Goal: Information Seeking & Learning: Compare options

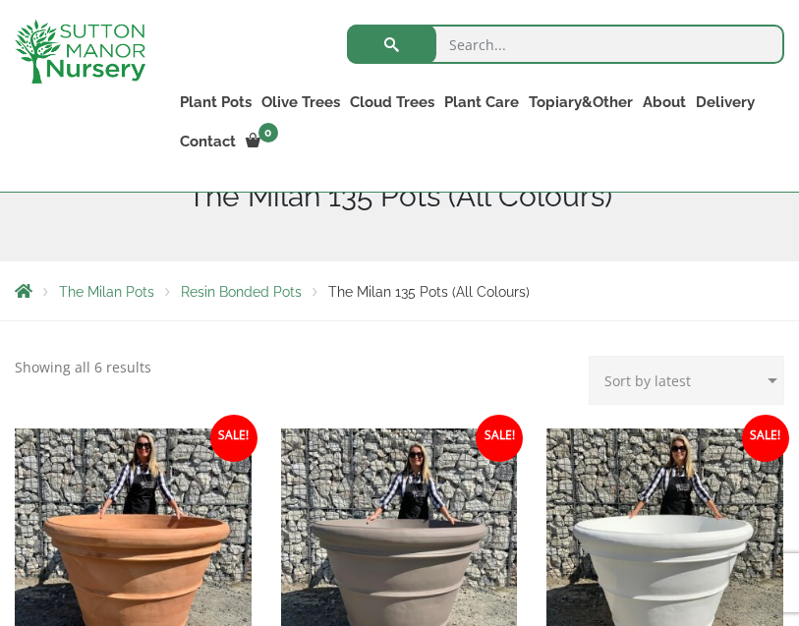
scroll to position [352, 0]
click at [725, 182] on div "Search for: Plant Pots Resin Bonded Pots The Amalfi Pots The Milan Pots The Cap…" at bounding box center [479, 96] width 639 height 192
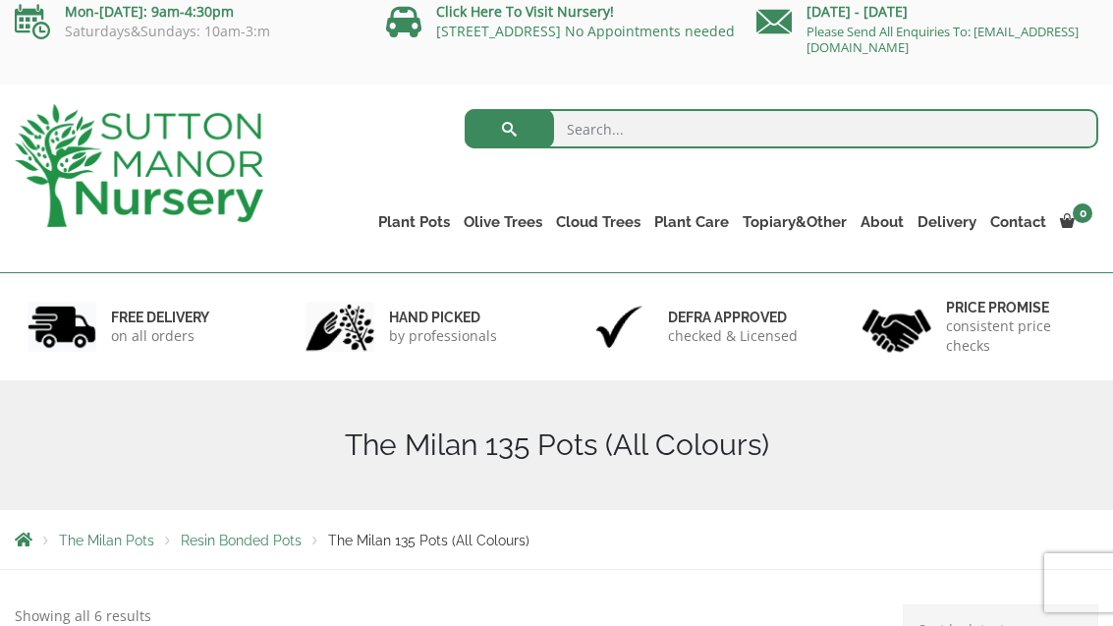
scroll to position [9, 0]
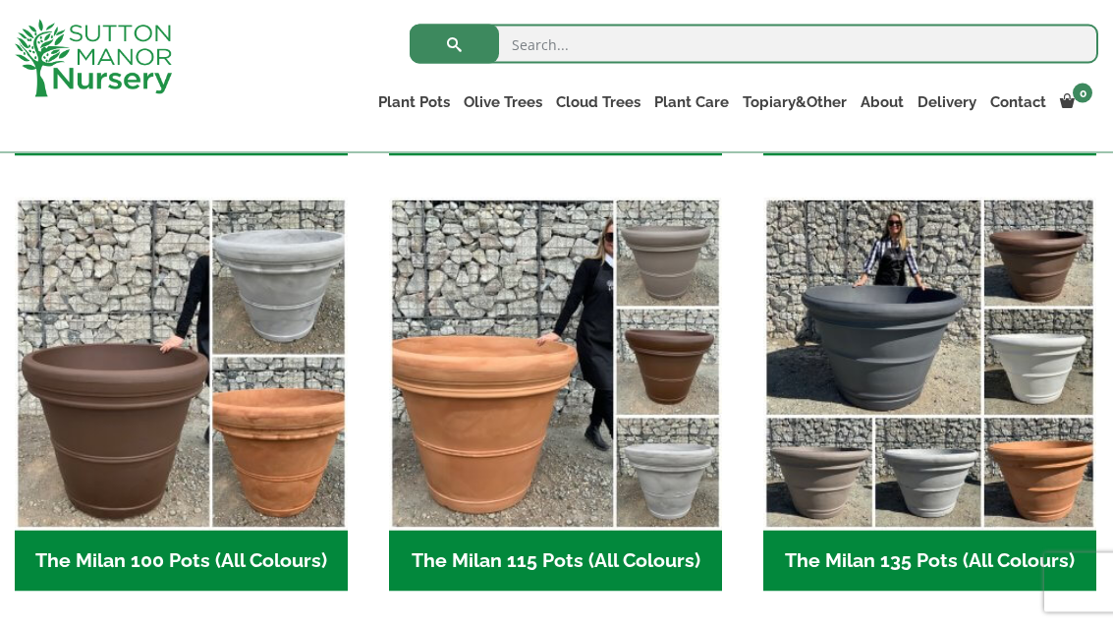
scroll to position [908, 0]
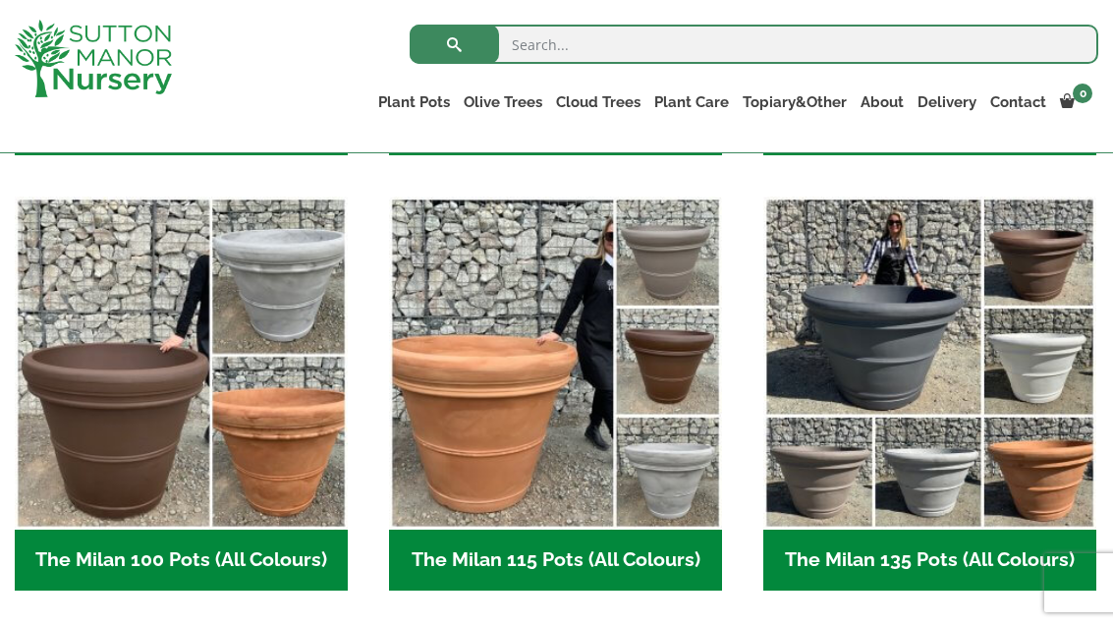
click at [535, 430] on img "Visit product category The Milan 115 Pots (All Colours)" at bounding box center [555, 363] width 333 height 333
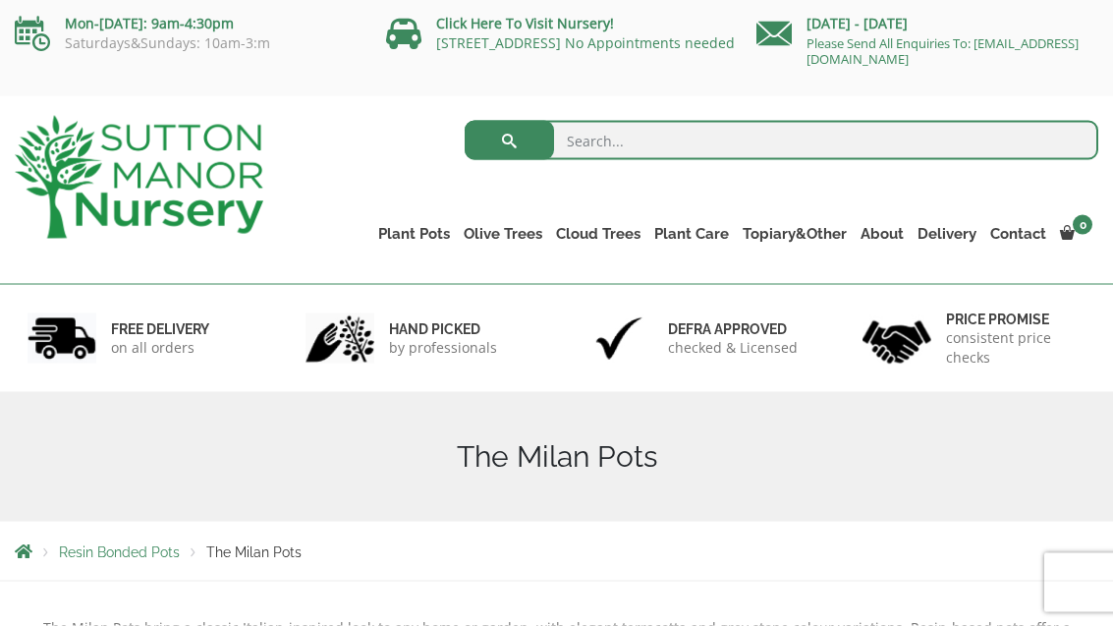
scroll to position [0, 0]
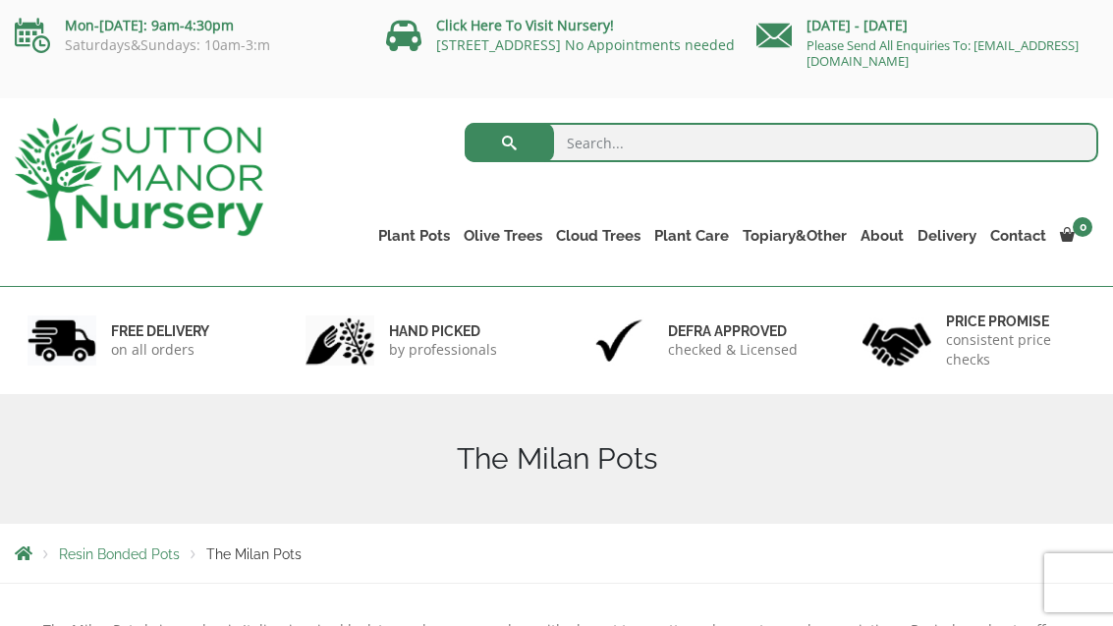
click at [0, 0] on link "The Amalfi Pots" at bounding box center [0, 0] width 0 height 0
click at [0, 0] on link "The Capri Pots" at bounding box center [0, 0] width 0 height 0
click at [0, 0] on link "The Brunello Pots" at bounding box center [0, 0] width 0 height 0
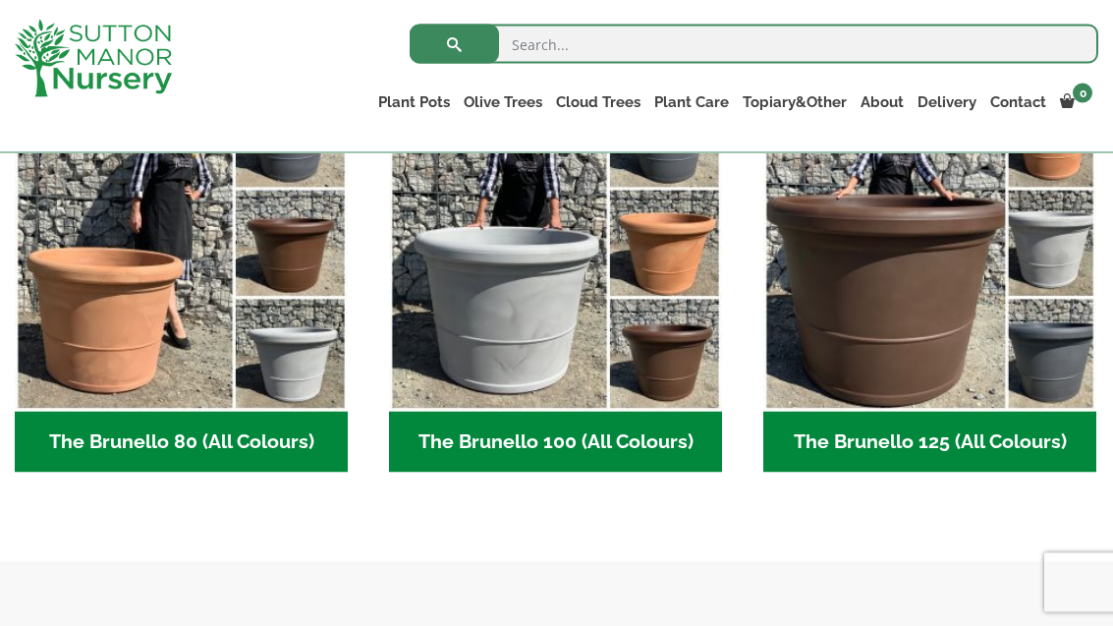
scroll to position [592, 0]
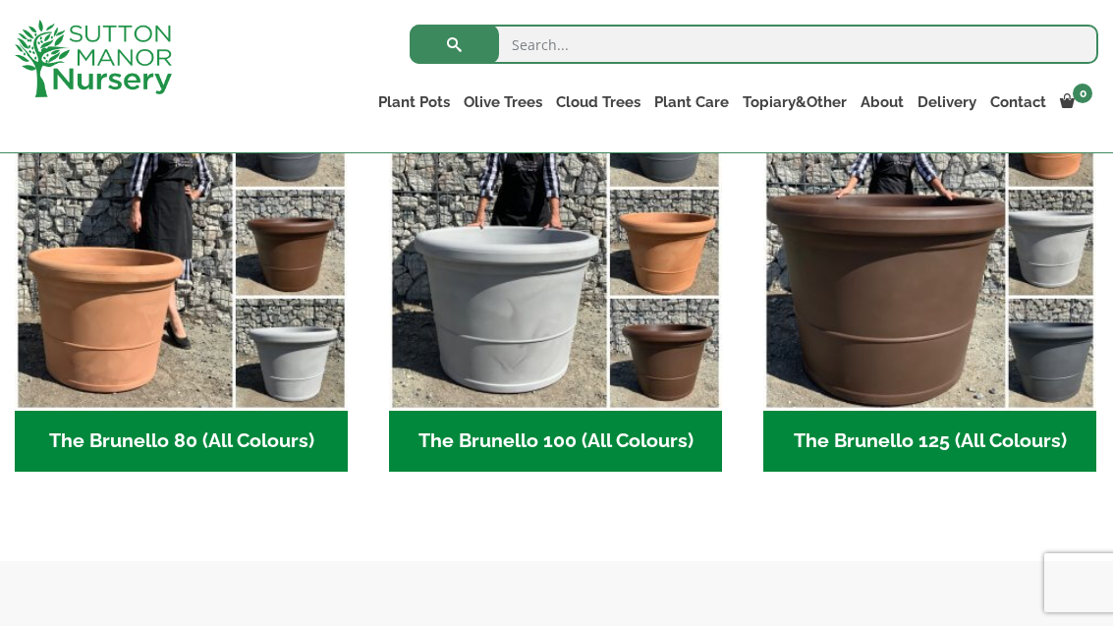
click at [892, 330] on img "Visit product category The Brunello 125 (All Colours)" at bounding box center [930, 244] width 333 height 333
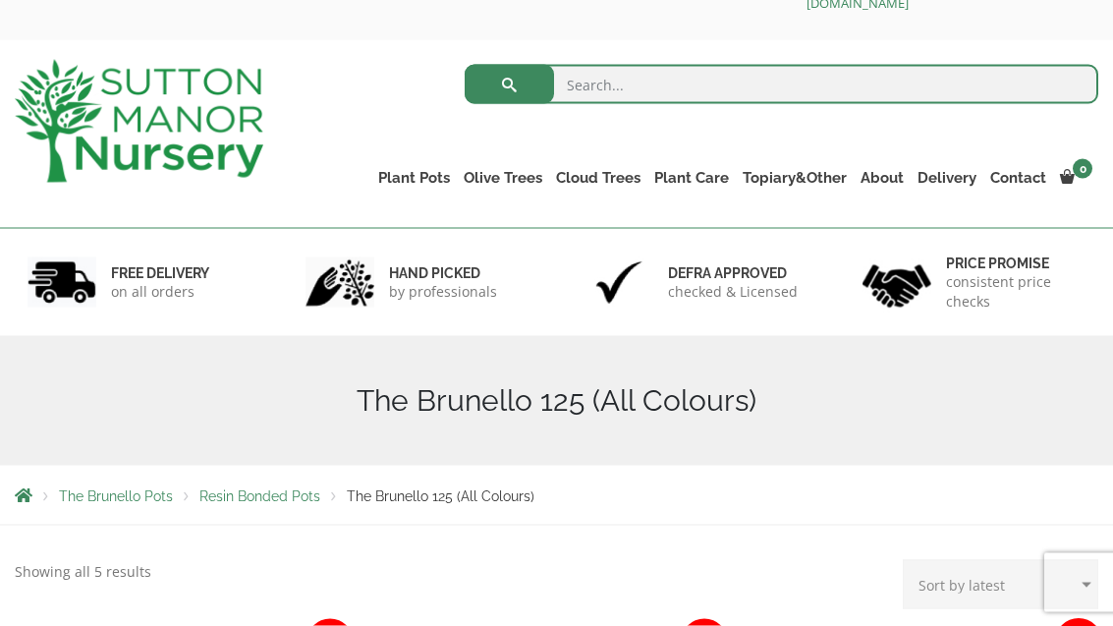
scroll to position [6, 0]
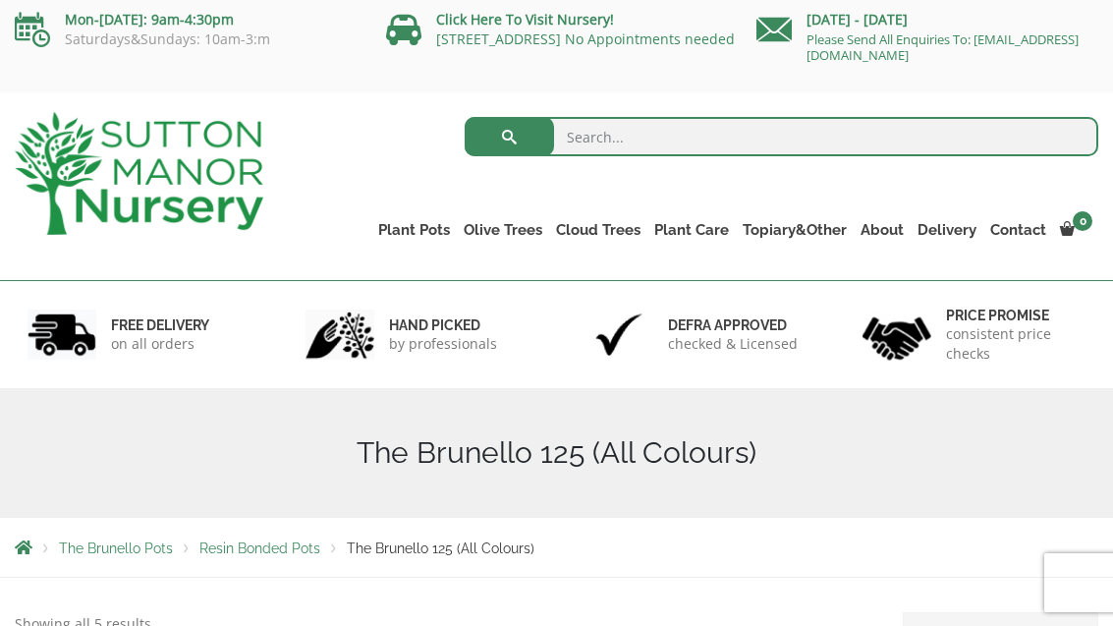
click at [0, 0] on link "The Milan Pots" at bounding box center [0, 0] width 0 height 0
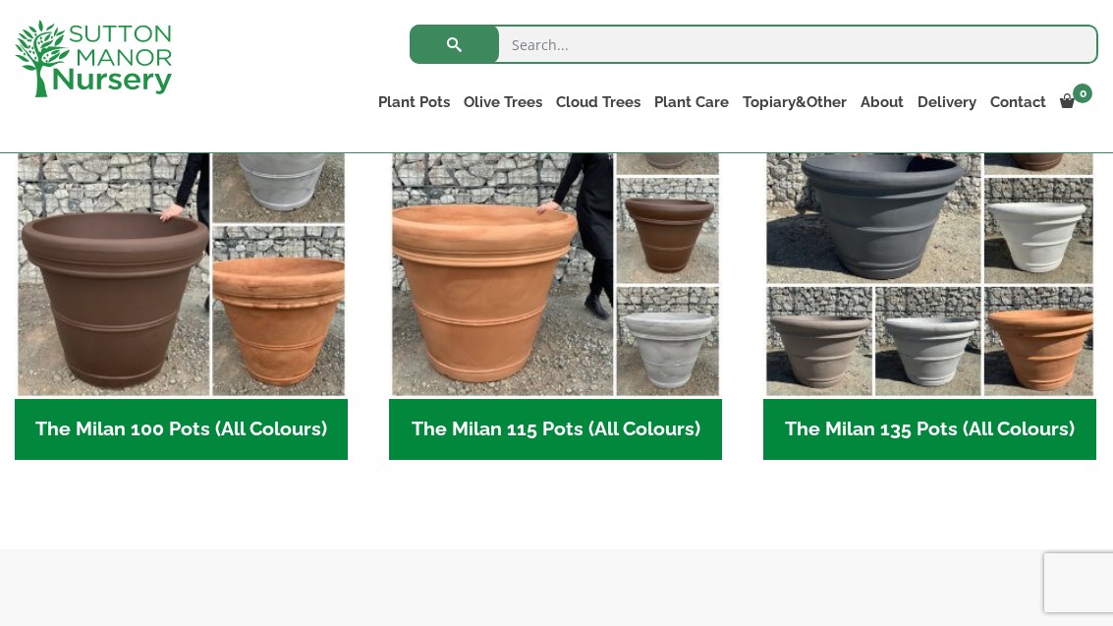
scroll to position [934, 0]
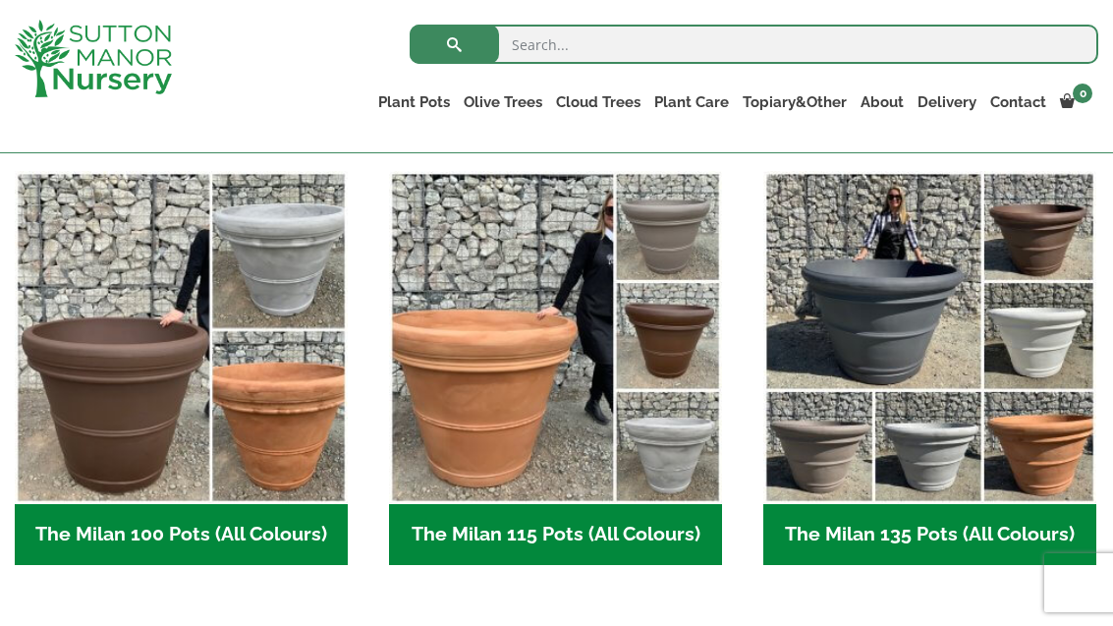
click at [896, 328] on img "Visit product category The Milan 135 Pots (All Colours)" at bounding box center [930, 337] width 333 height 333
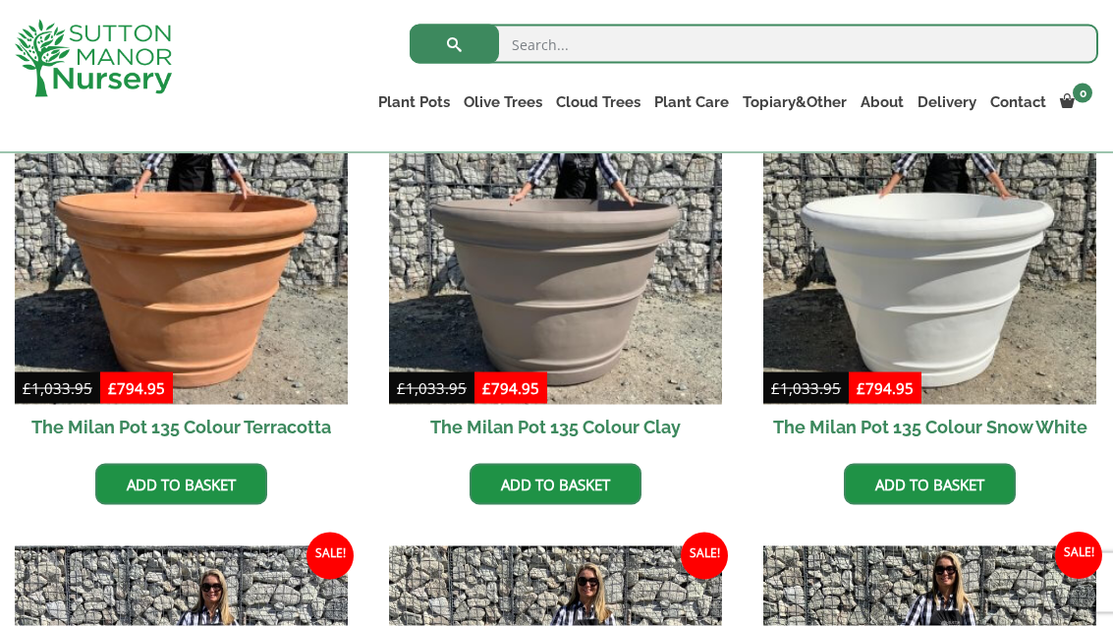
scroll to position [584, 0]
click at [555, 296] on img at bounding box center [555, 238] width 333 height 333
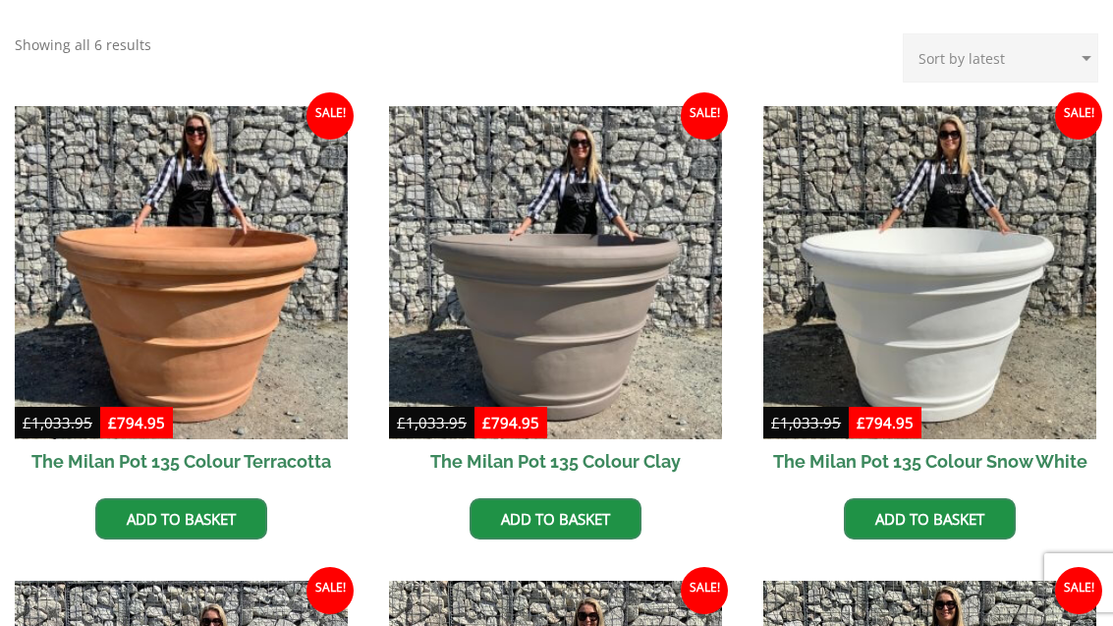
scroll to position [647, 0]
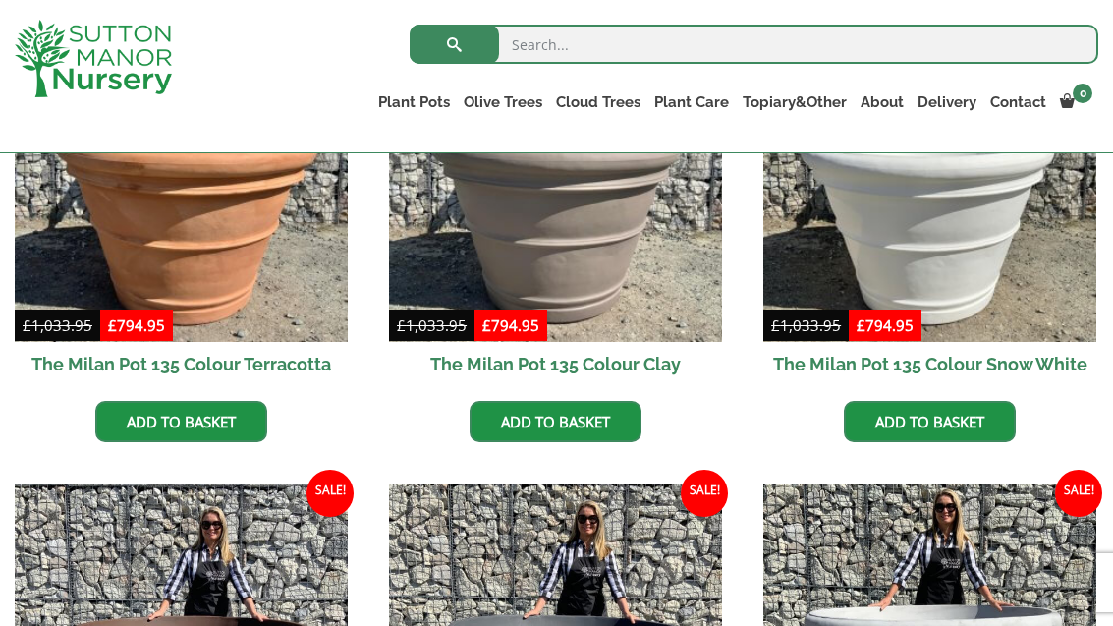
click at [0, 0] on link "Resin Bonded Pots" at bounding box center [0, 0] width 0 height 0
click at [0, 0] on link "The Brunello Pots" at bounding box center [0, 0] width 0 height 0
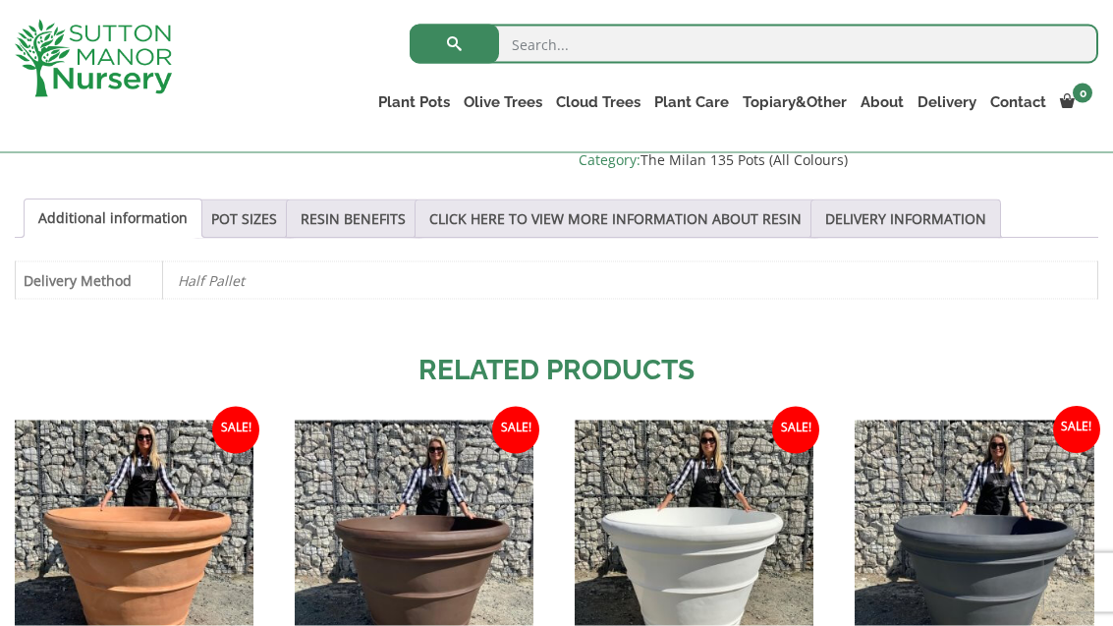
scroll to position [1006, 0]
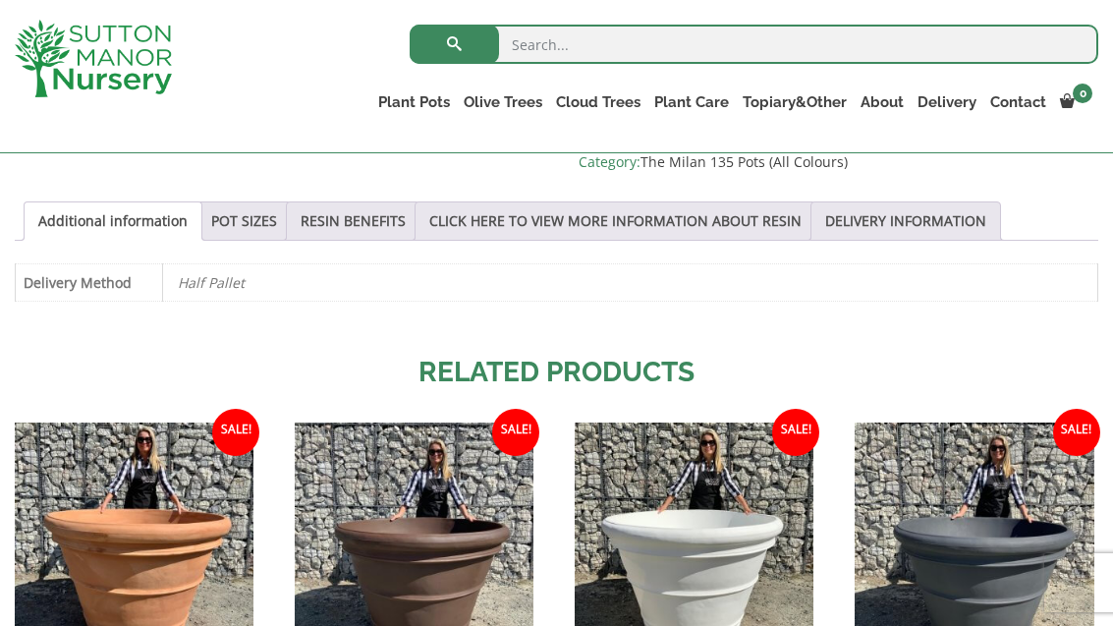
click at [260, 222] on link "POT SIZES" at bounding box center [244, 220] width 66 height 37
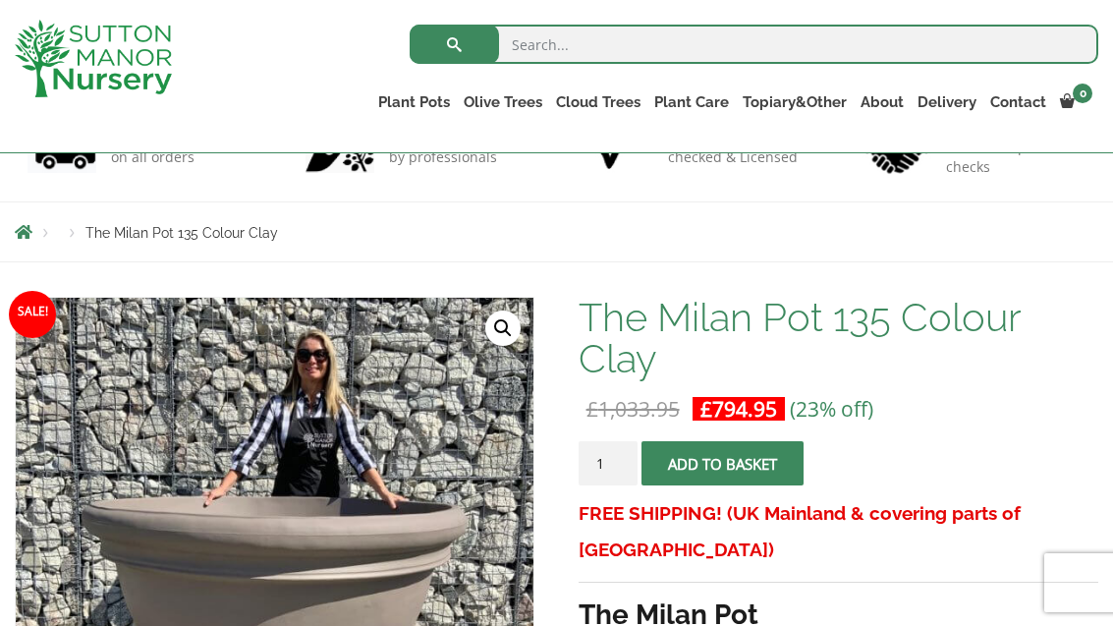
scroll to position [98, 0]
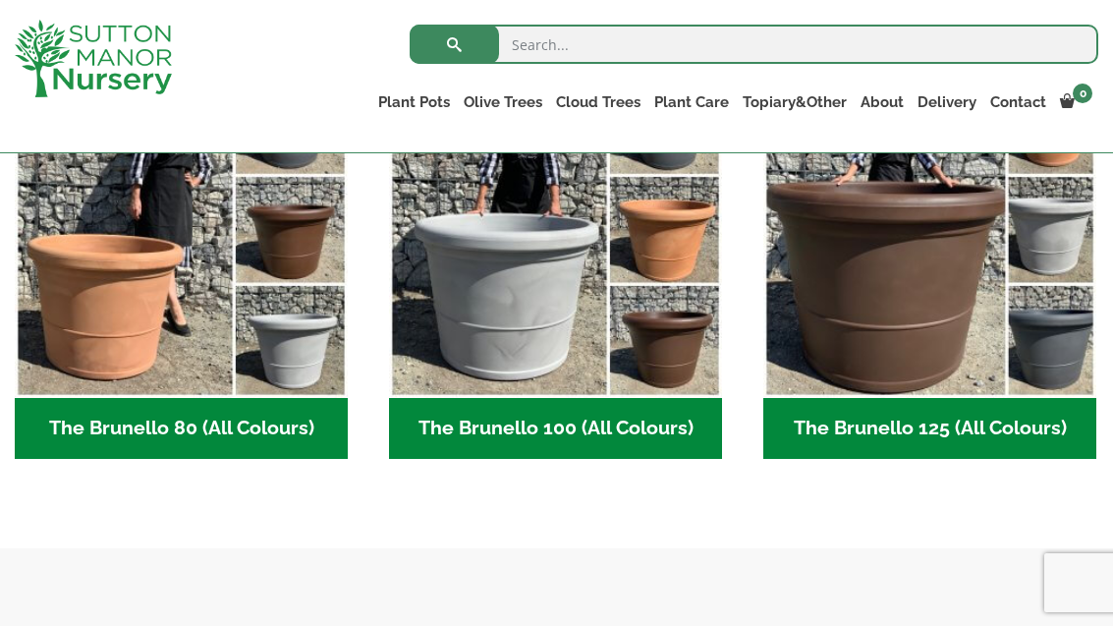
scroll to position [599, 0]
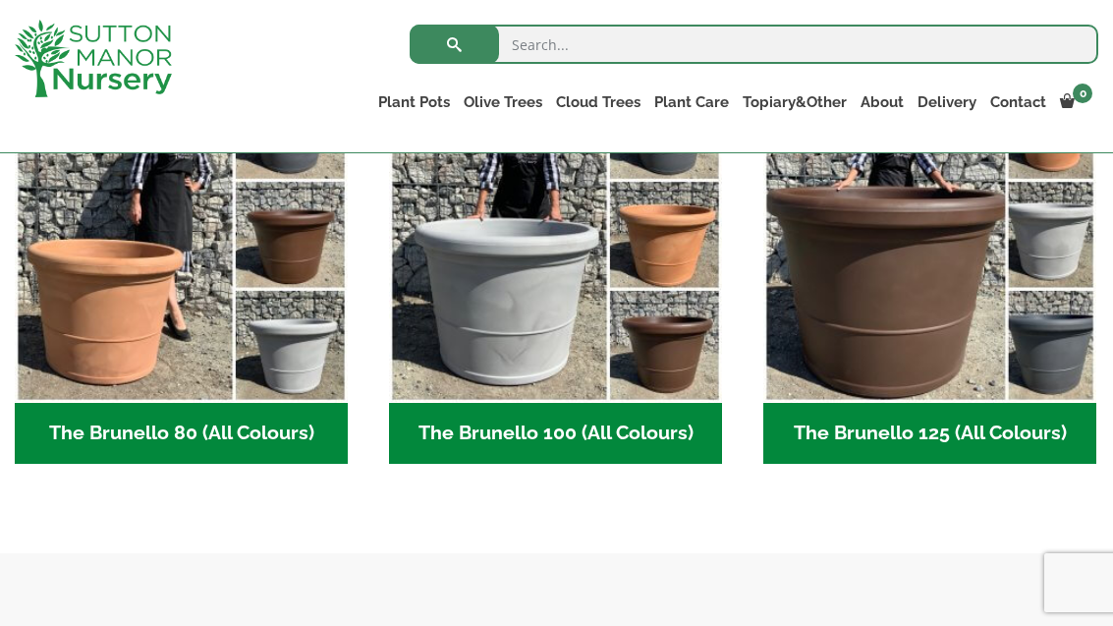
click at [903, 437] on h2 "The Brunello 125 (All Colours) (5)" at bounding box center [930, 433] width 333 height 61
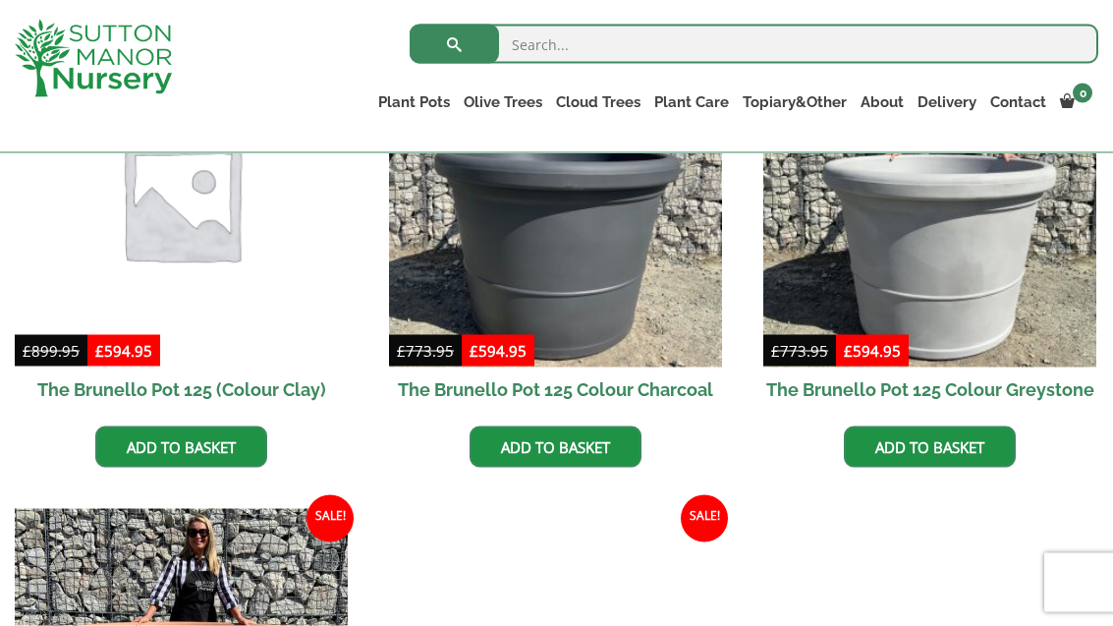
scroll to position [618, 0]
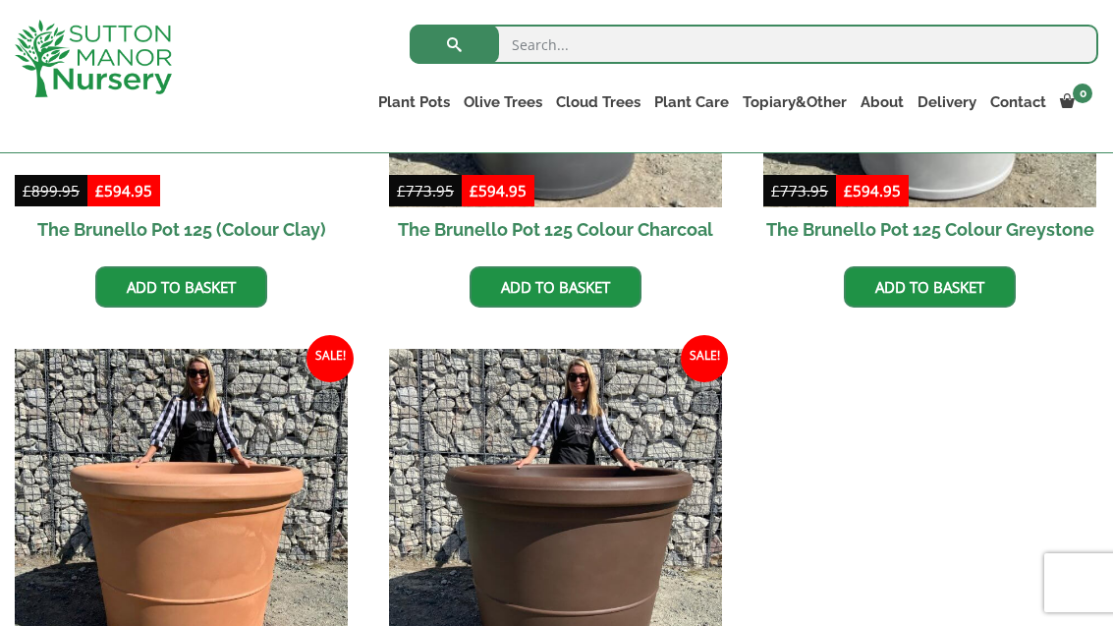
click at [596, 582] on img at bounding box center [555, 515] width 333 height 333
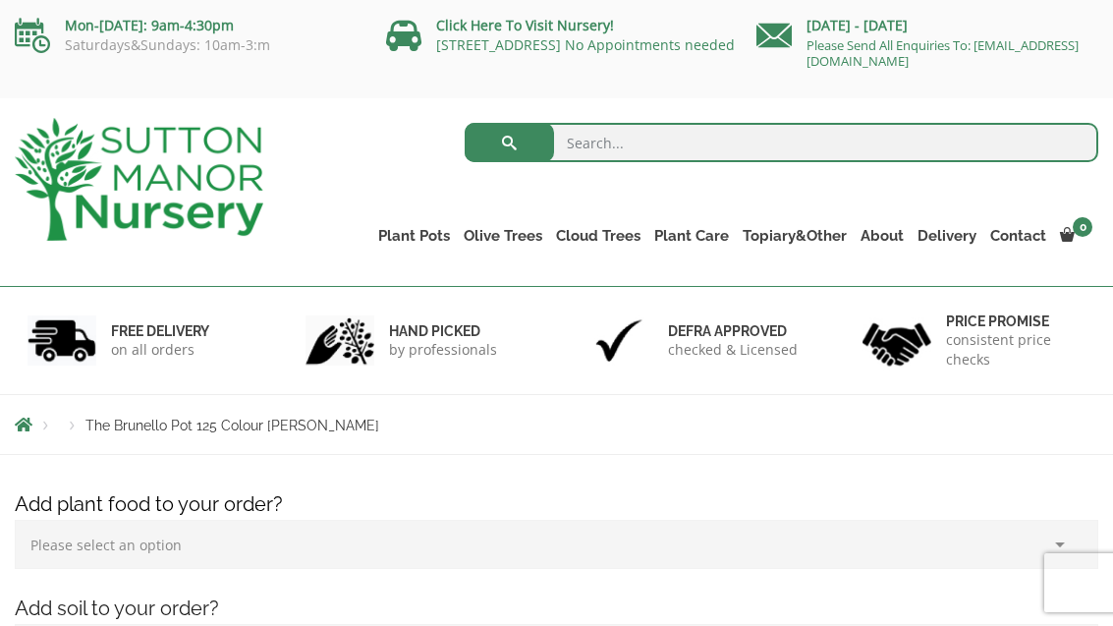
click at [0, 0] on link "The Milan Pots" at bounding box center [0, 0] width 0 height 0
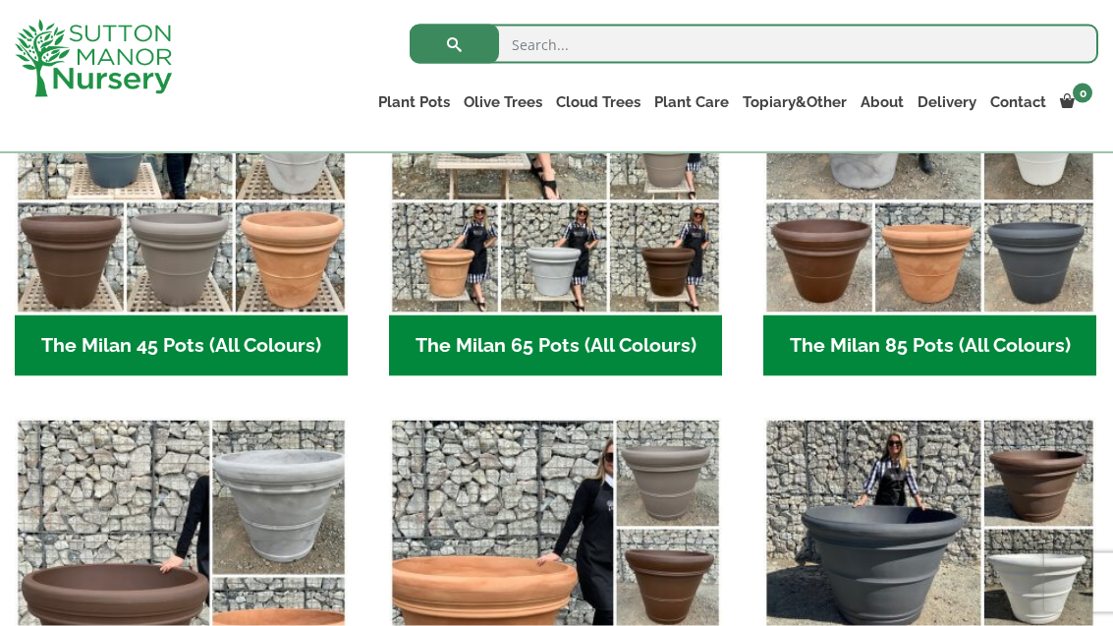
scroll to position [837, 0]
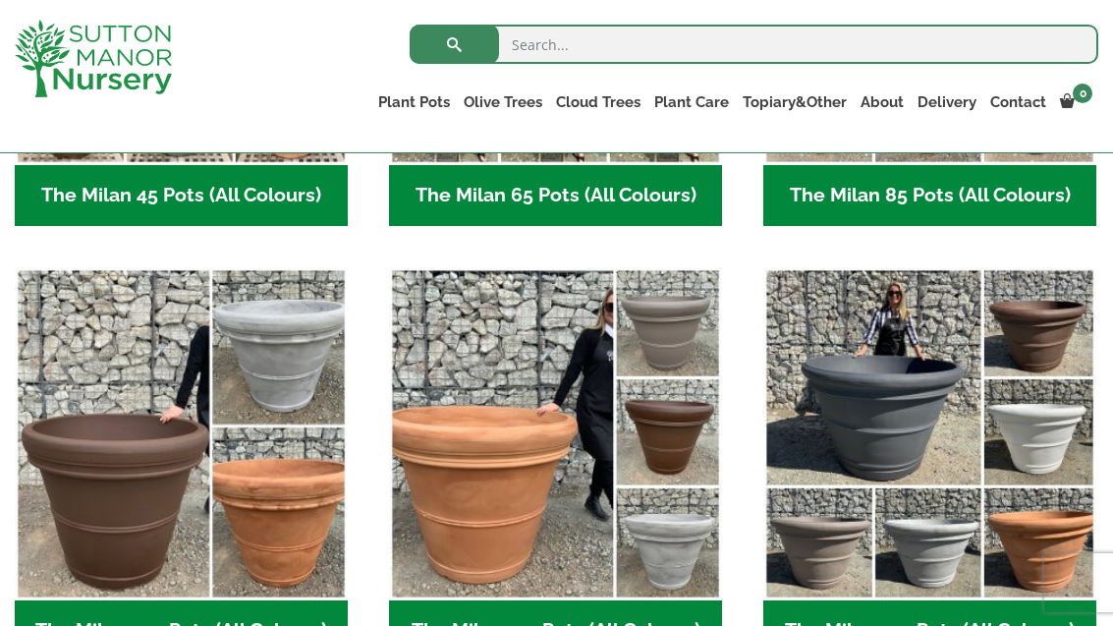
click at [907, 449] on img "Visit product category The Milan 135 Pots (All Colours)" at bounding box center [930, 433] width 333 height 333
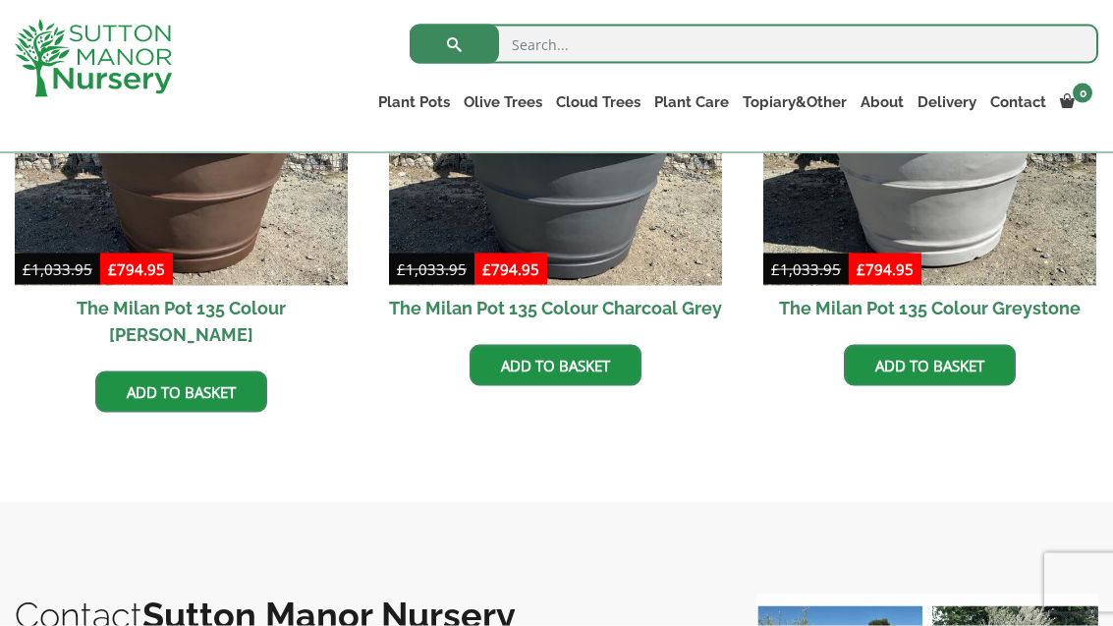
scroll to position [1178, 0]
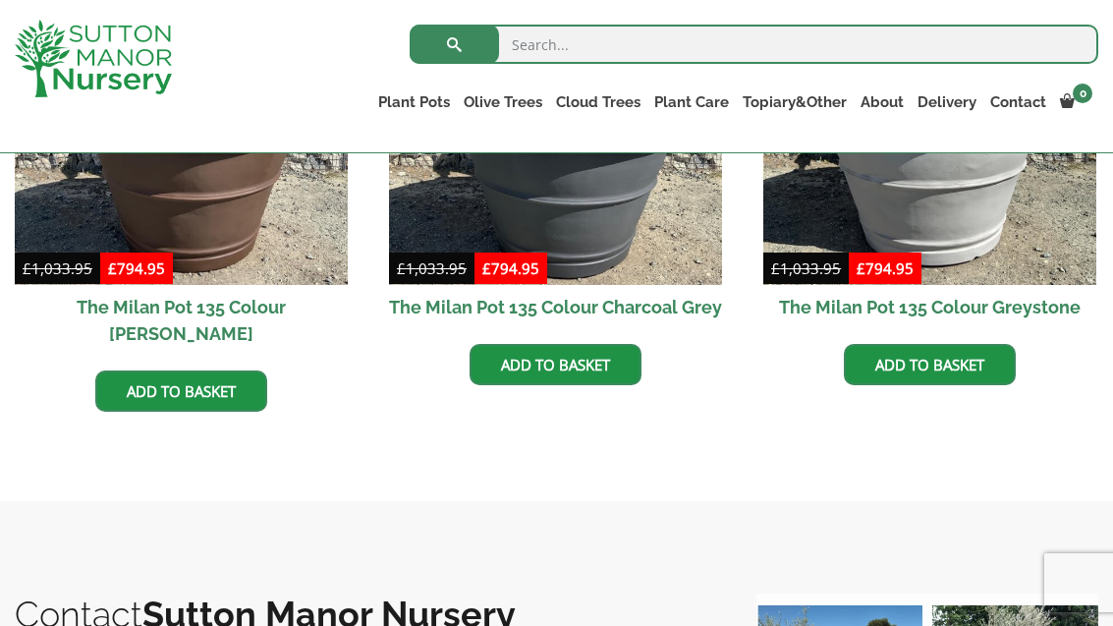
click at [899, 232] on img at bounding box center [930, 118] width 333 height 333
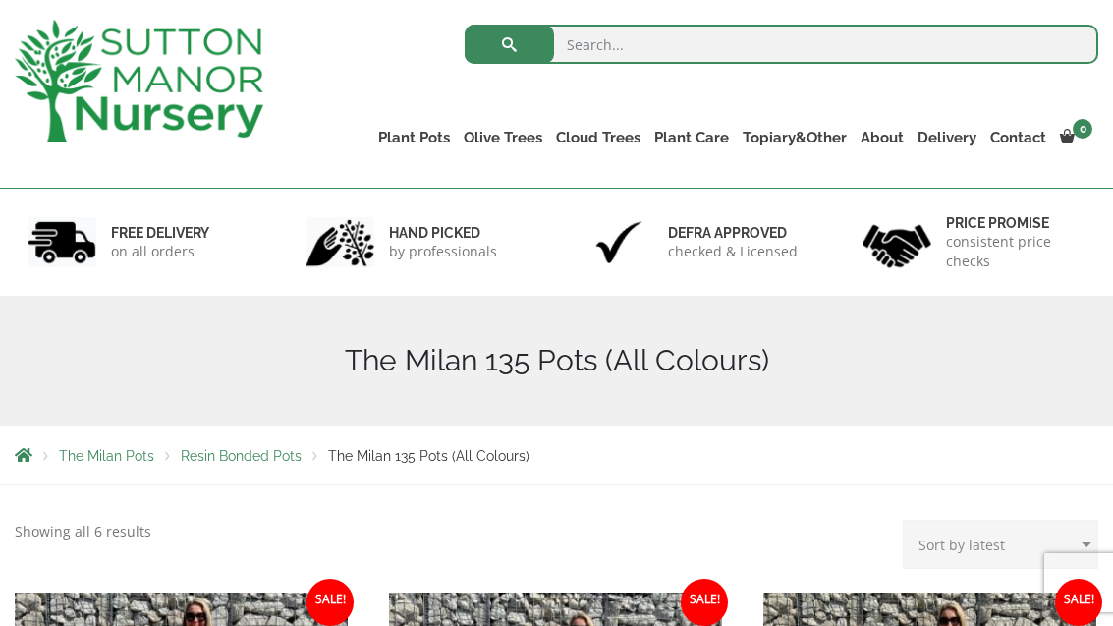
scroll to position [0, 0]
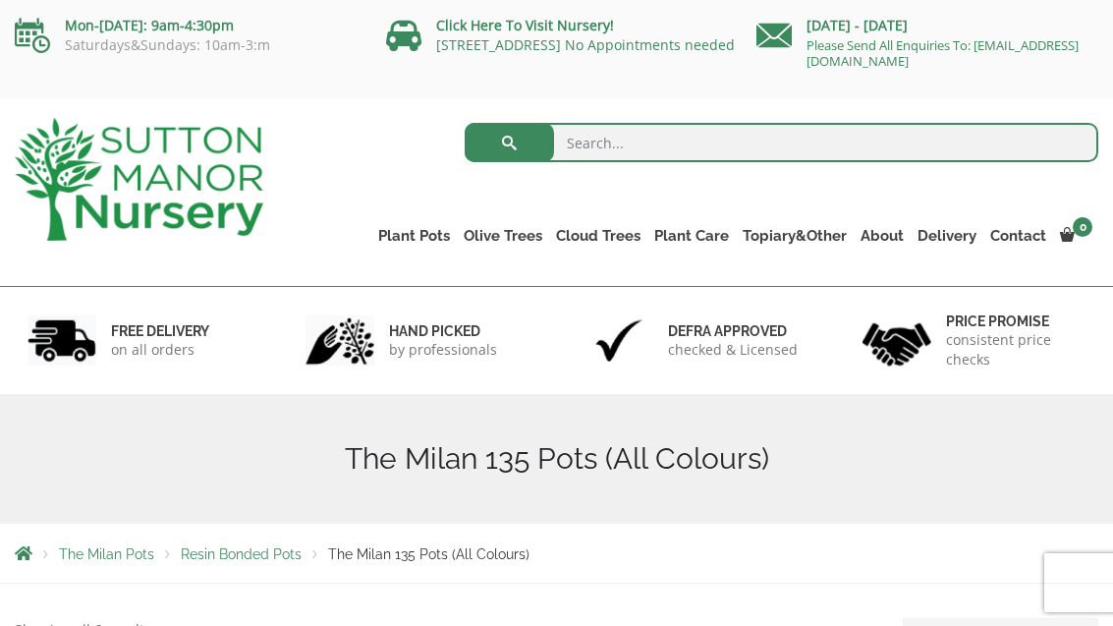
click at [0, 0] on link "The Brunello Pots" at bounding box center [0, 0] width 0 height 0
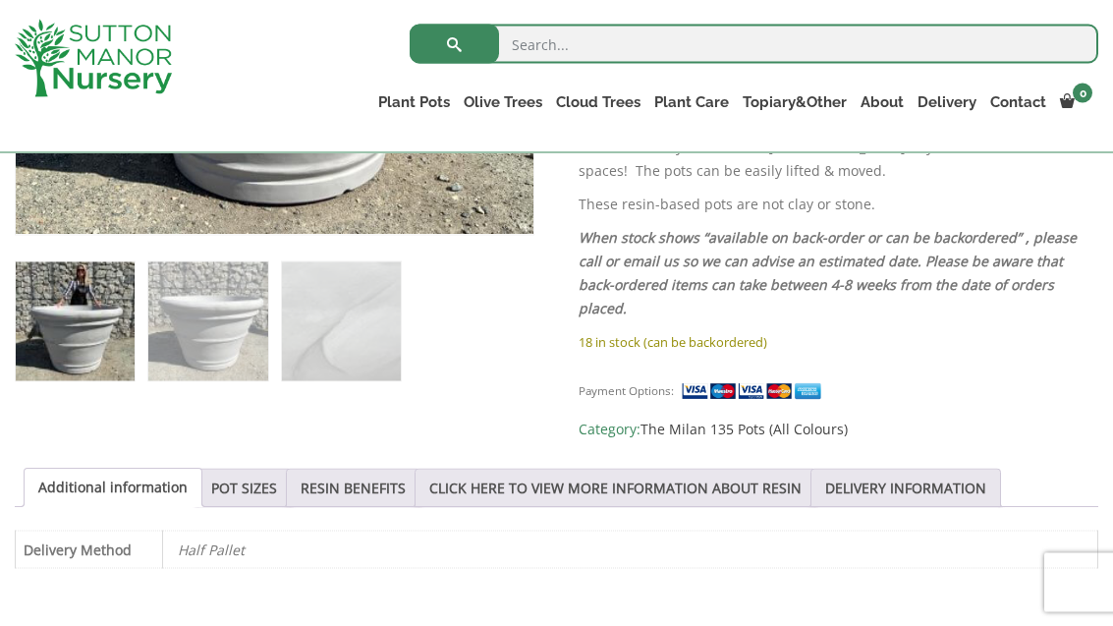
scroll to position [740, 0]
click at [251, 484] on link "POT SIZES" at bounding box center [244, 487] width 66 height 37
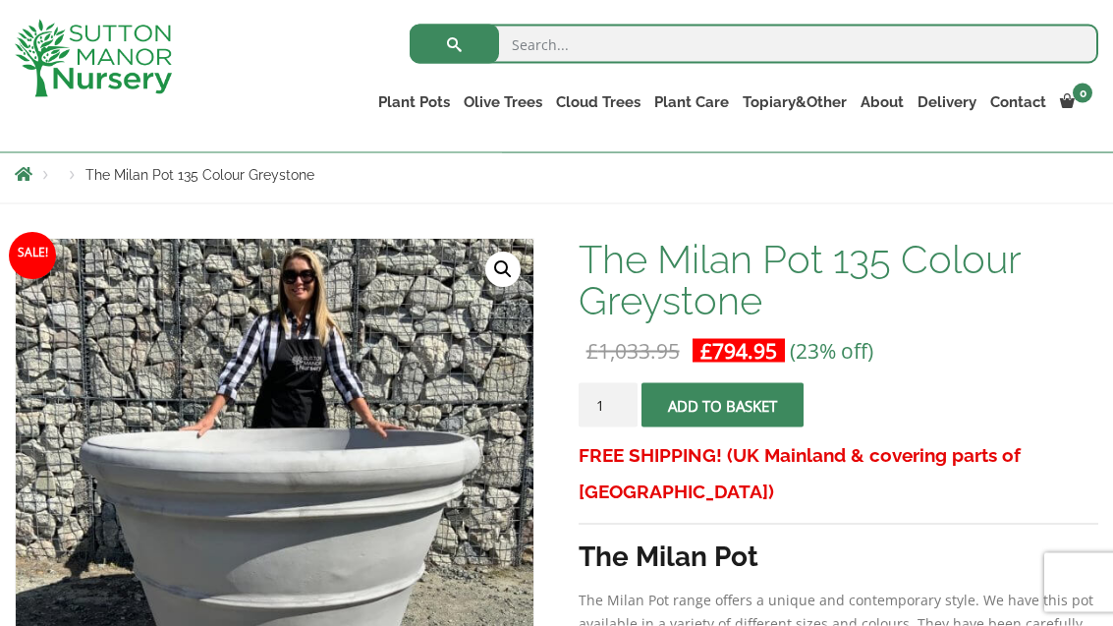
scroll to position [189, 0]
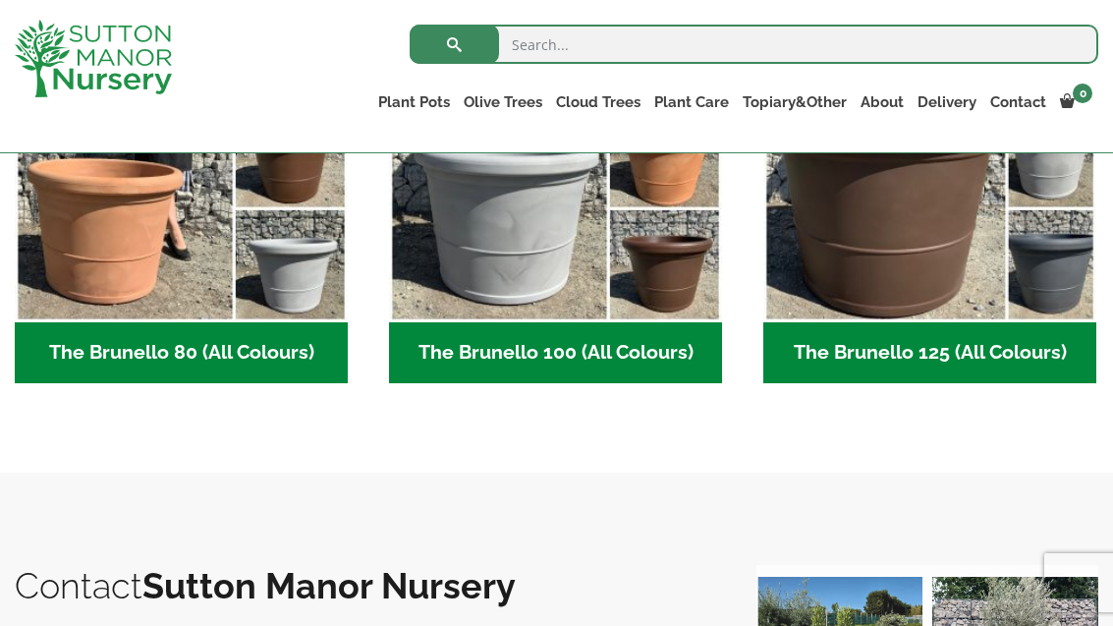
scroll to position [668, 0]
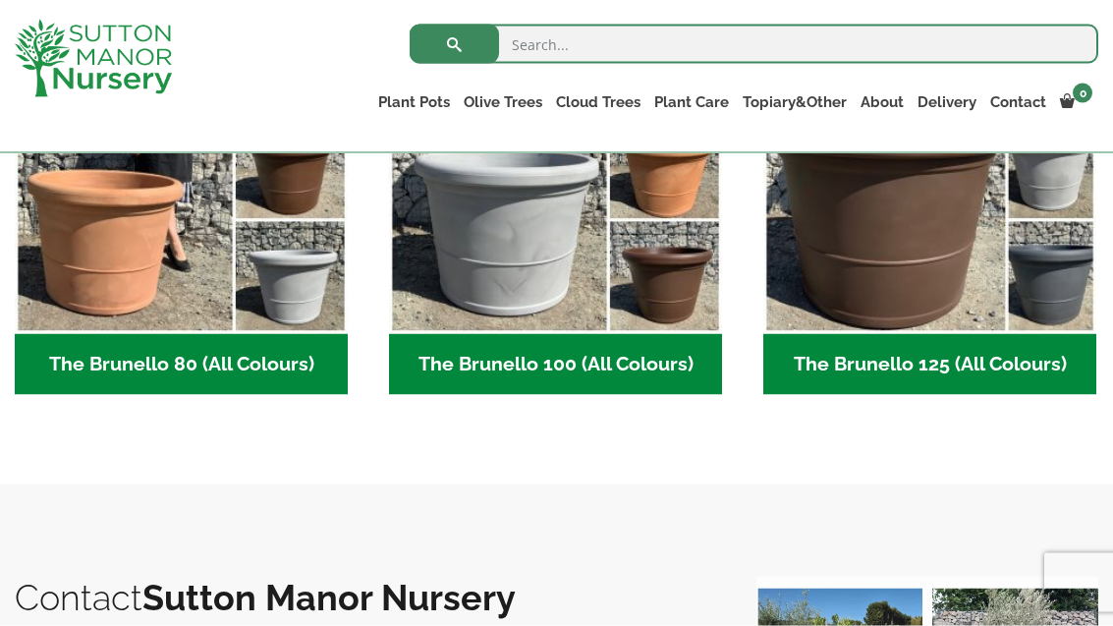
click at [918, 369] on h2 "The Brunello 125 (All Colours) (5)" at bounding box center [930, 364] width 333 height 61
